Goal: Task Accomplishment & Management: Manage account settings

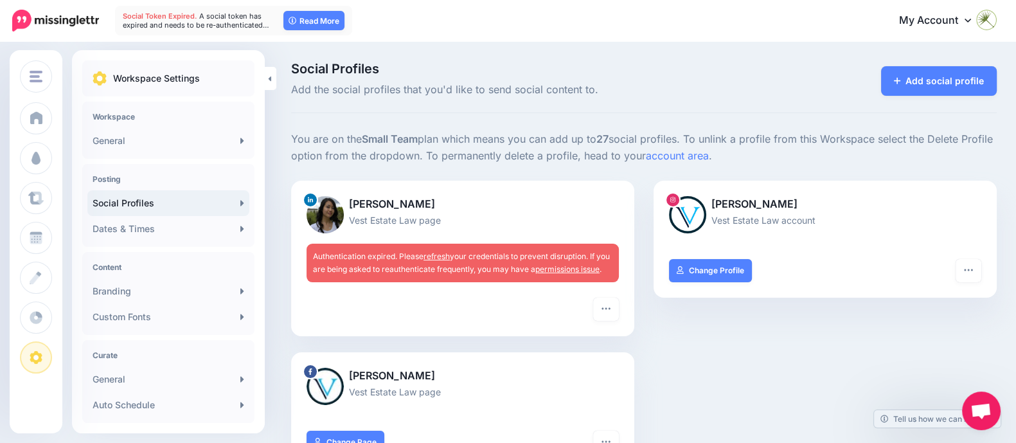
scroll to position [53, 0]
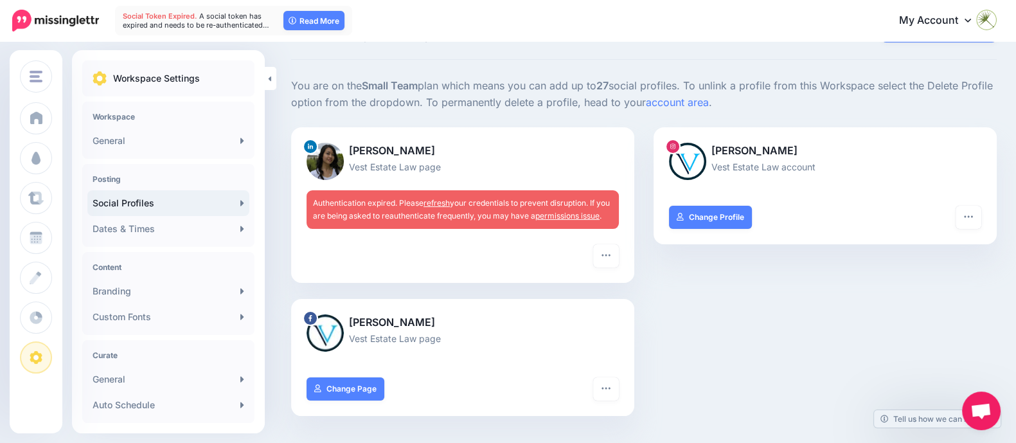
click at [442, 200] on link "refresh" at bounding box center [436, 203] width 26 height 10
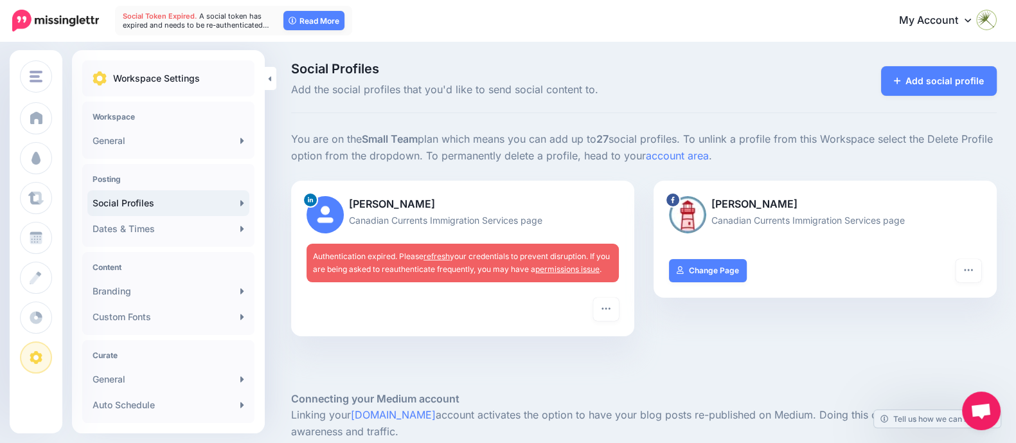
click at [430, 255] on link "refresh" at bounding box center [436, 256] width 26 height 10
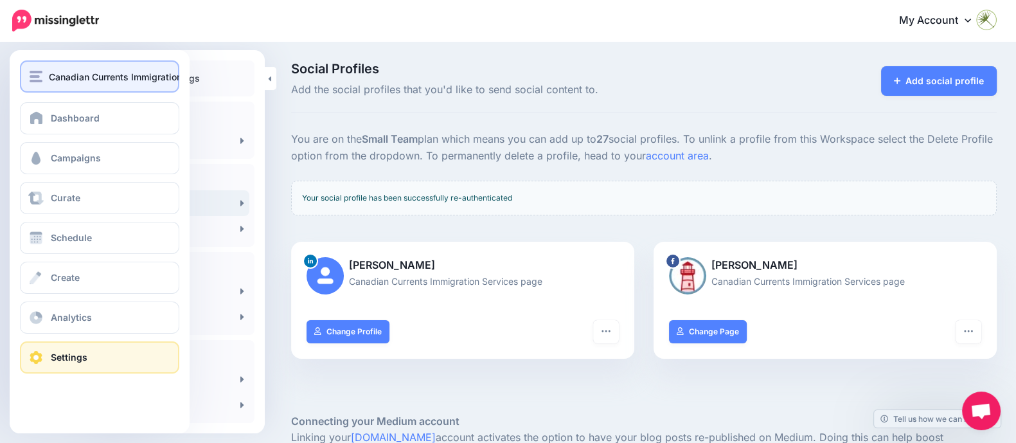
click at [55, 77] on span "Canadian Currents Immigration Services" at bounding box center [135, 76] width 173 height 15
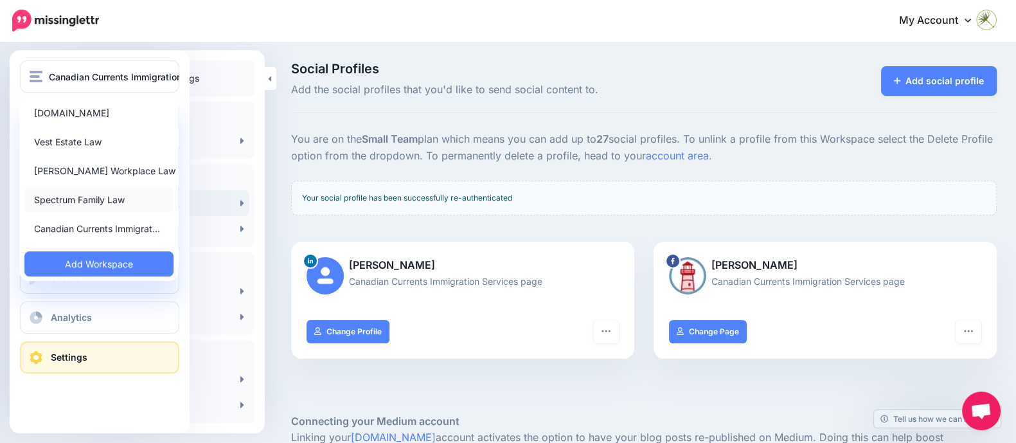
click at [98, 197] on link "Spectrum Family Law" at bounding box center [98, 199] width 149 height 25
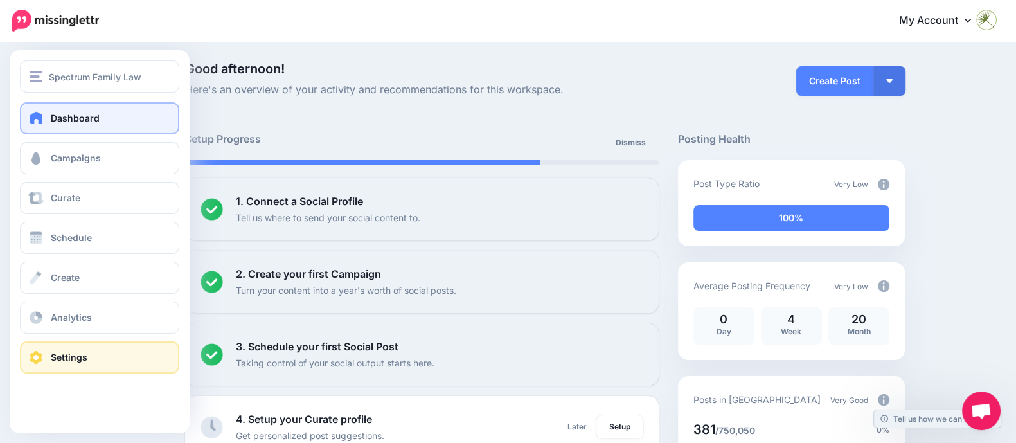
click at [96, 367] on link "Settings" at bounding box center [99, 357] width 159 height 32
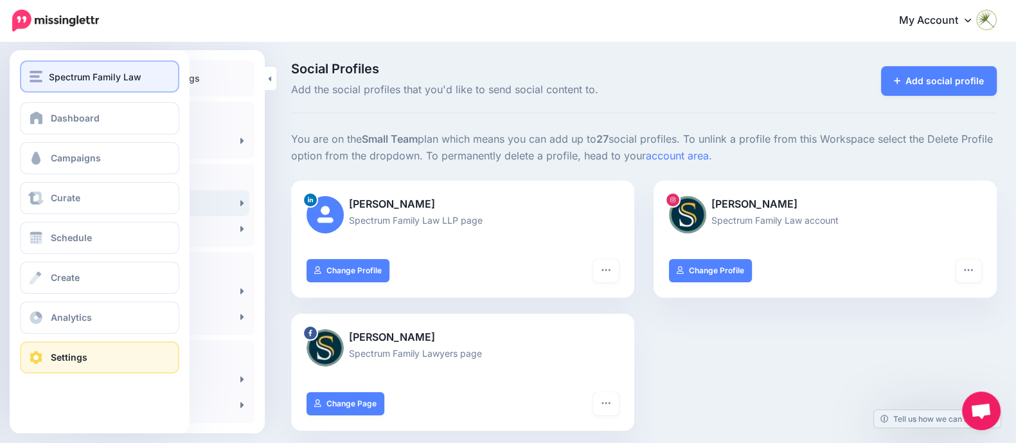
click at [84, 73] on span "Spectrum Family Law" at bounding box center [95, 76] width 92 height 15
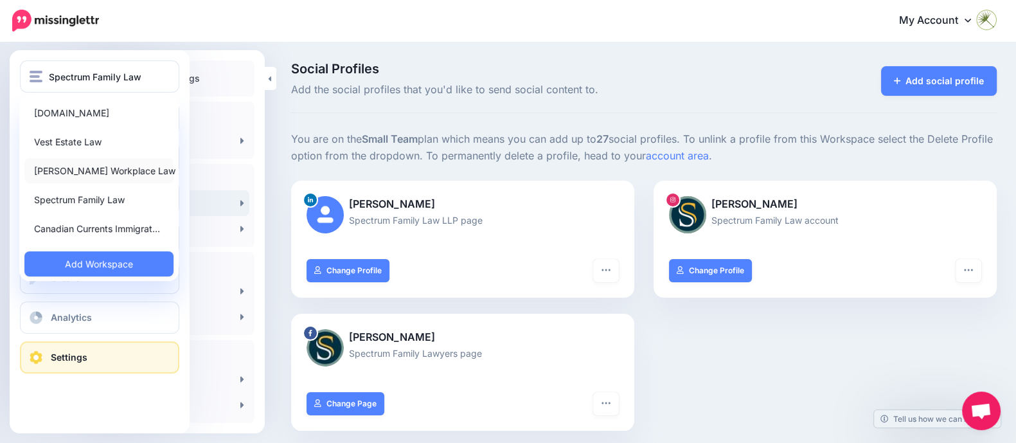
click at [92, 169] on link "[PERSON_NAME] Workplace Law" at bounding box center [98, 170] width 149 height 25
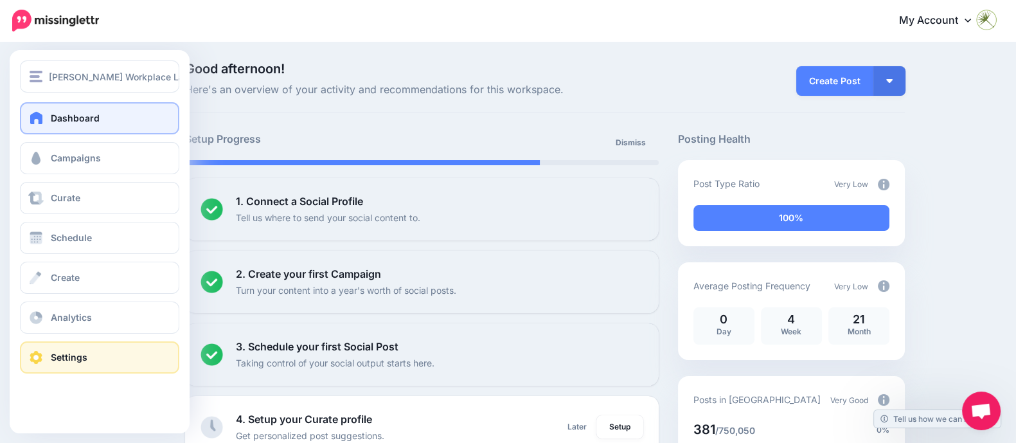
click at [100, 365] on link "Settings" at bounding box center [99, 357] width 159 height 32
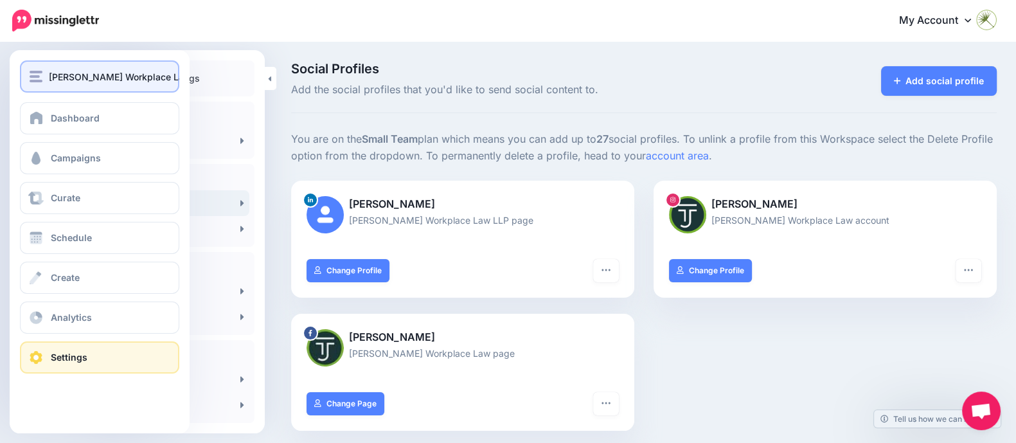
click at [55, 75] on span "[PERSON_NAME] Workplace Law" at bounding box center [120, 76] width 143 height 15
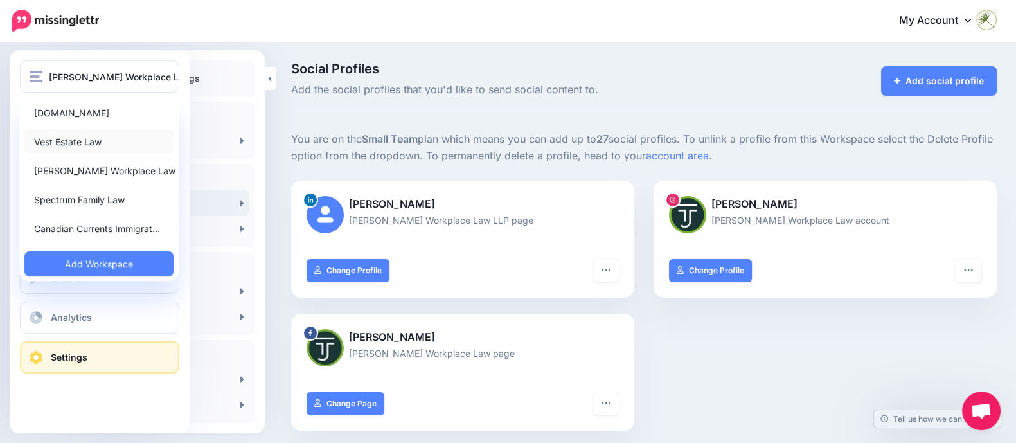
click at [67, 139] on link "Vest Estate Law" at bounding box center [98, 141] width 149 height 25
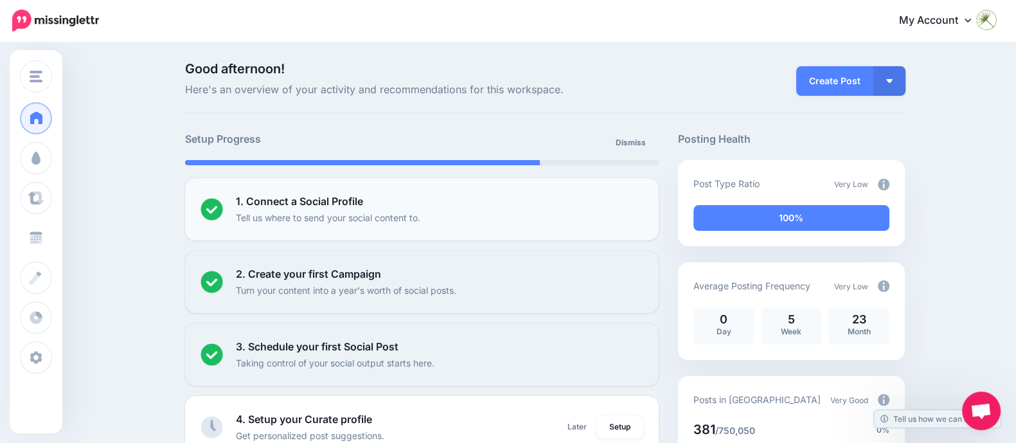
drag, startPoint x: 105, startPoint y: 234, endPoint x: 308, endPoint y: 222, distance: 203.4
click at [52, 233] on link "Schedule" at bounding box center [36, 238] width 32 height 32
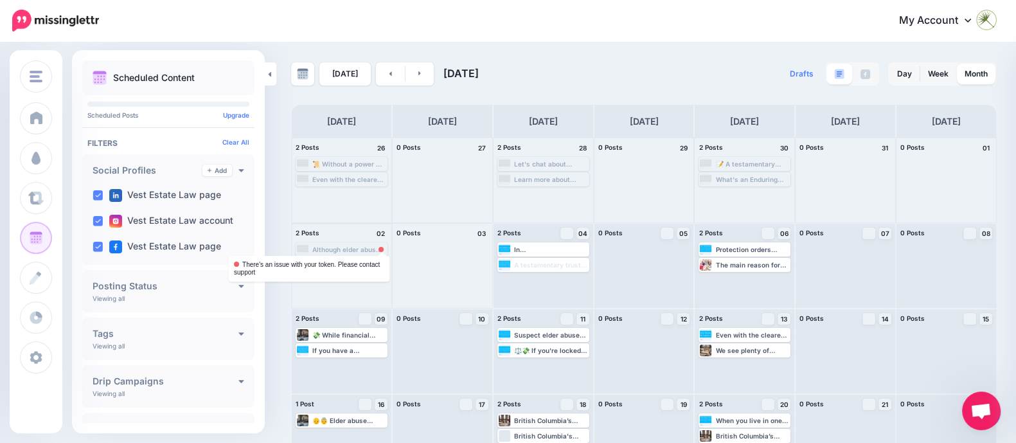
click at [382, 248] on div at bounding box center [380, 249] width 5 height 5
click at [358, 263] on span "Reschedule" at bounding box center [346, 264] width 33 height 6
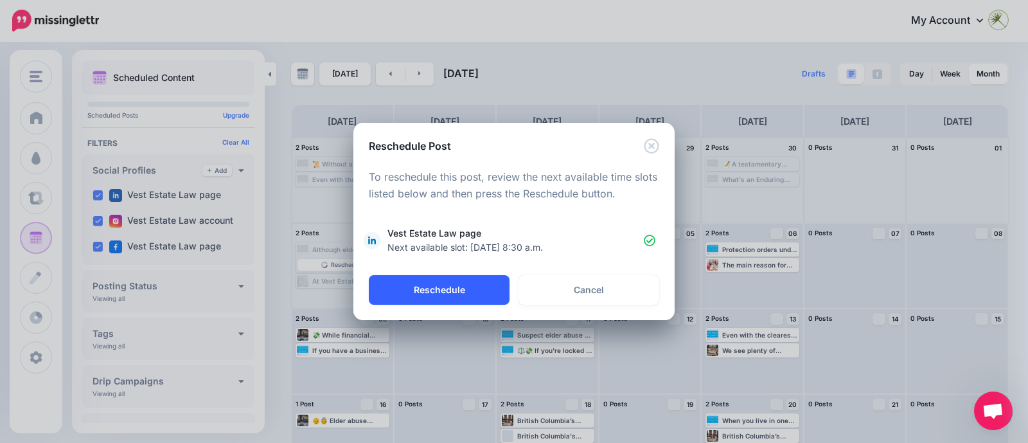
click at [461, 292] on button "Reschedule" at bounding box center [439, 290] width 141 height 30
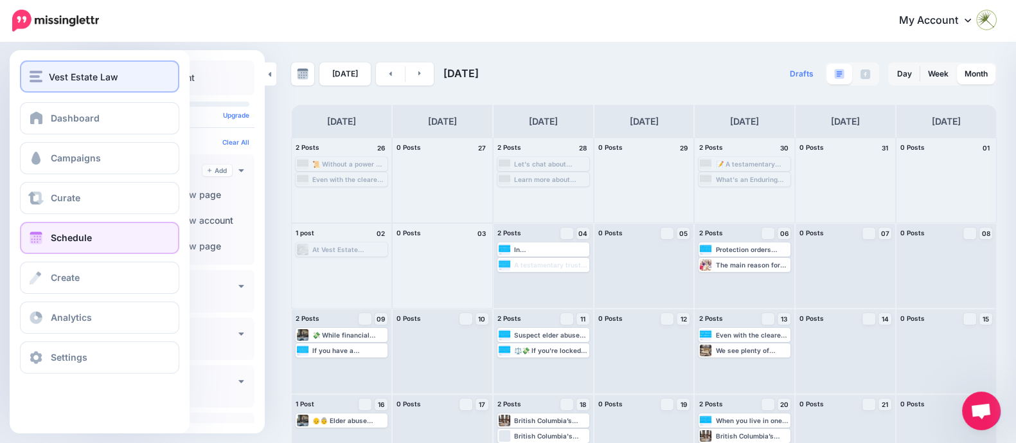
click at [100, 78] on span "Vest Estate Law" at bounding box center [83, 76] width 69 height 15
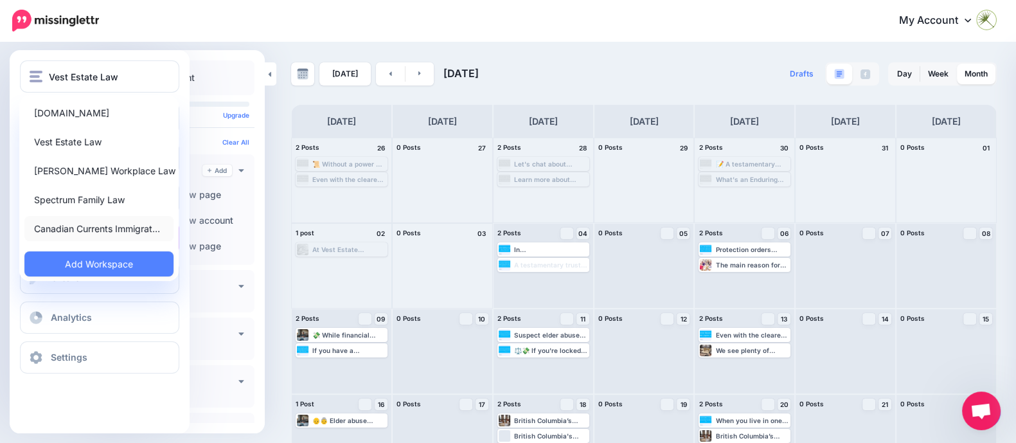
click at [112, 227] on link "Canadian Currents Immigrat…" at bounding box center [98, 228] width 149 height 25
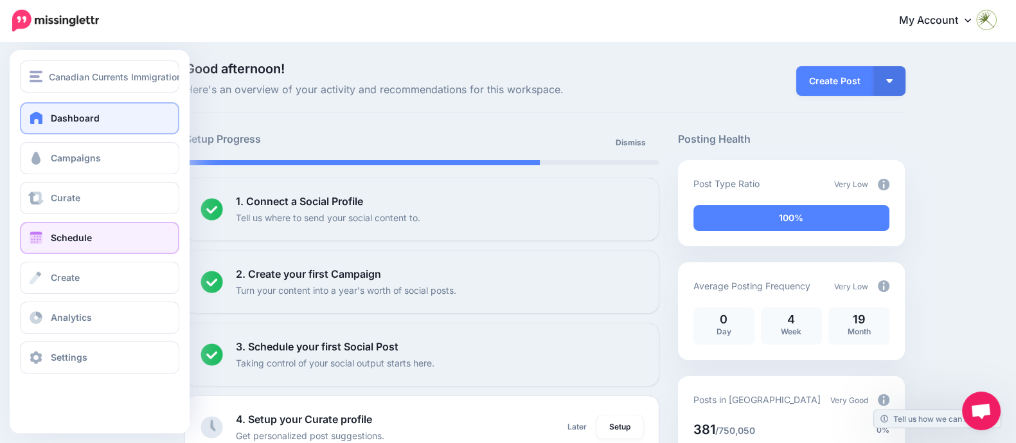
click at [96, 237] on link "Schedule" at bounding box center [99, 238] width 159 height 32
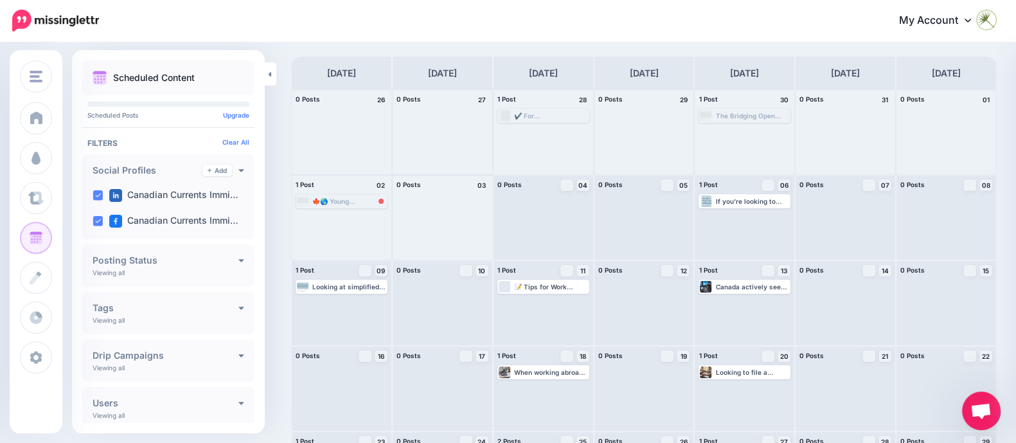
scroll to position [46, 0]
click at [352, 202] on div "🍁🌎 Young [DEMOGRAPHIC_DATA] can explore the International Experience Canada pro…" at bounding box center [349, 203] width 74 height 8
click at [352, 218] on span "Reschedule Failed" at bounding box center [346, 218] width 50 height 6
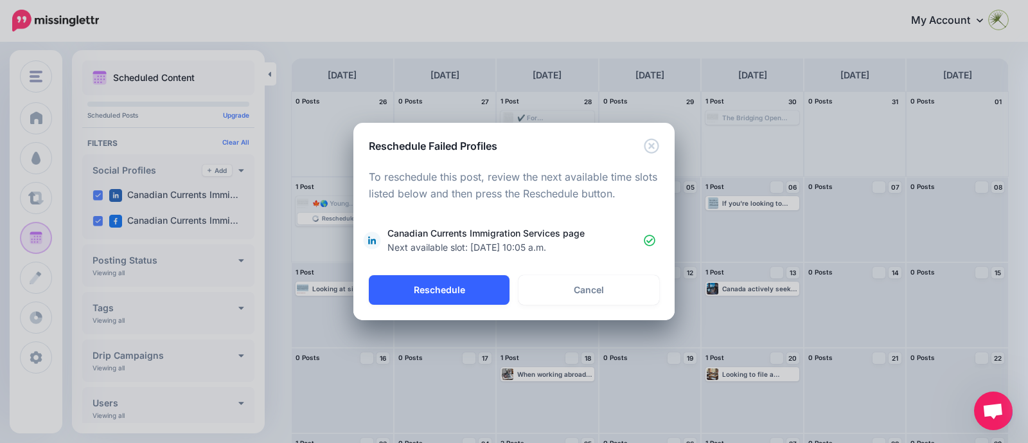
click at [495, 293] on button "Reschedule" at bounding box center [439, 290] width 141 height 30
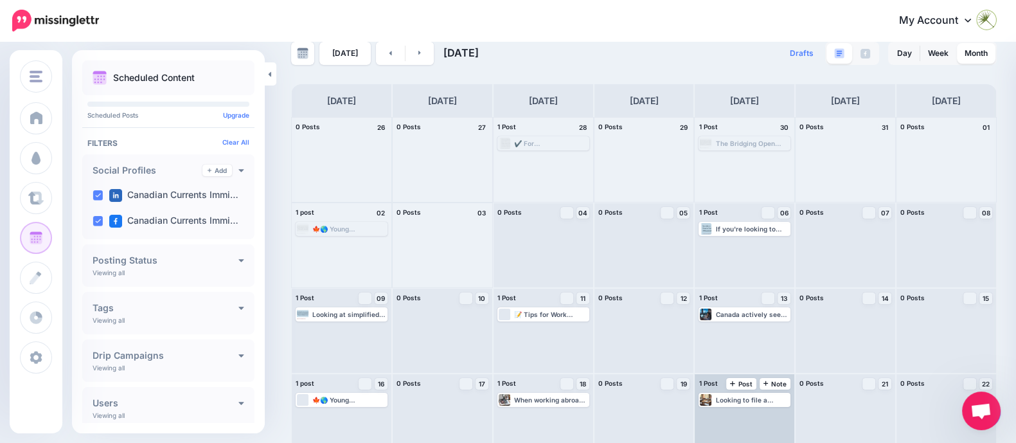
scroll to position [0, 0]
